Goal: Information Seeking & Learning: Learn about a topic

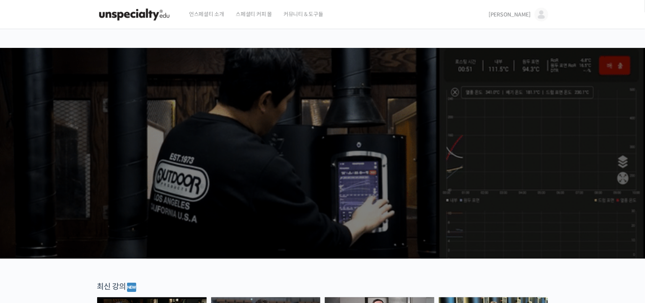
click at [525, 13] on span "[PERSON_NAME]" at bounding box center [509, 14] width 42 height 7
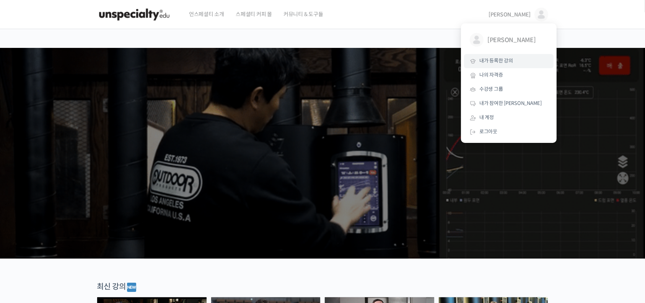
click at [506, 63] on span "내가 등록한 강의" at bounding box center [496, 60] width 34 height 7
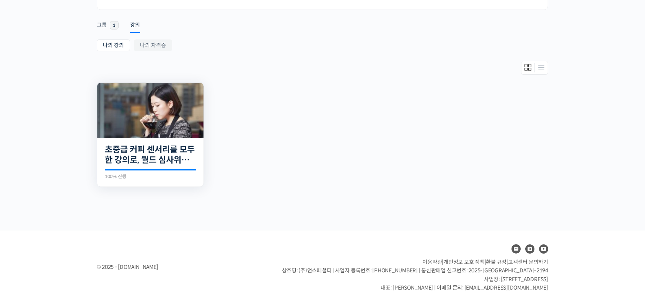
scroll to position [114, 0]
click at [166, 143] on div "17개의 수업 초중급 커피 센서리를 모두 한 강의로, 월드 심사위원의 센서리 클래스 100% 진행 최근 활동: 2023년 01월 30일 4:1…" at bounding box center [150, 162] width 106 height 49
click at [170, 146] on link "초중급 커피 센서리를 모두 한 강의로, 월드 심사위원의 센서리 클래스" at bounding box center [150, 154] width 91 height 21
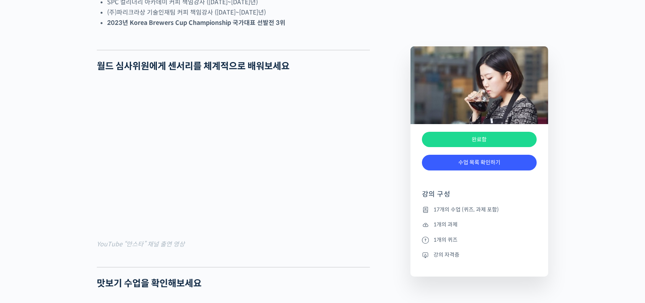
scroll to position [663, 0]
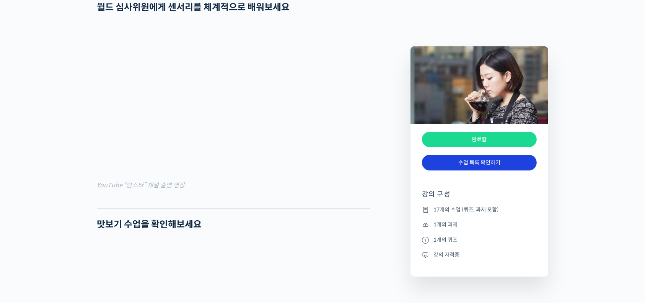
click at [496, 164] on link "수업 목록 확인하기" at bounding box center [479, 163] width 115 height 16
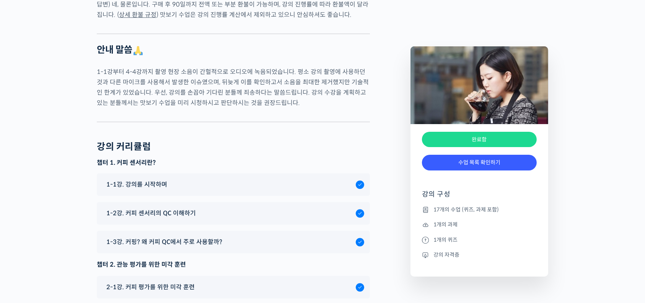
scroll to position [4913, 0]
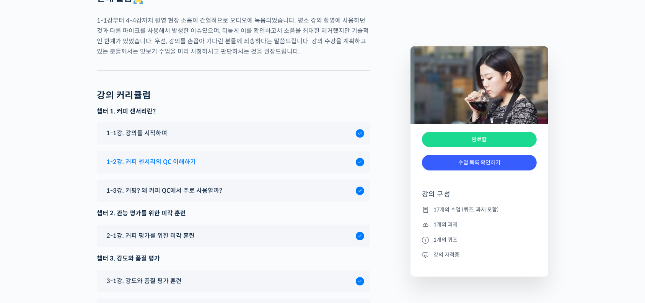
click at [175, 156] on span "1-2강. 커피 센서리의 QC 이해하기" at bounding box center [150, 161] width 89 height 10
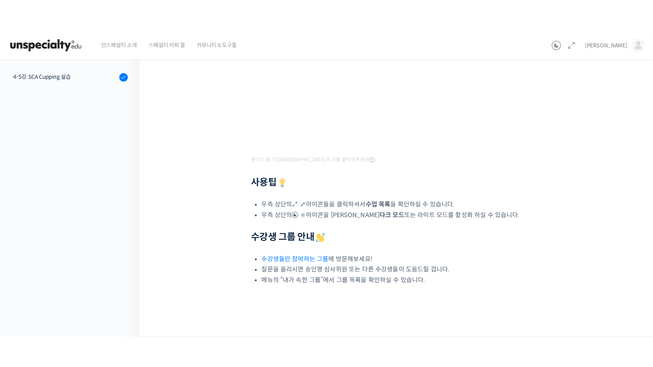
scroll to position [178, 0]
